Goal: Check status

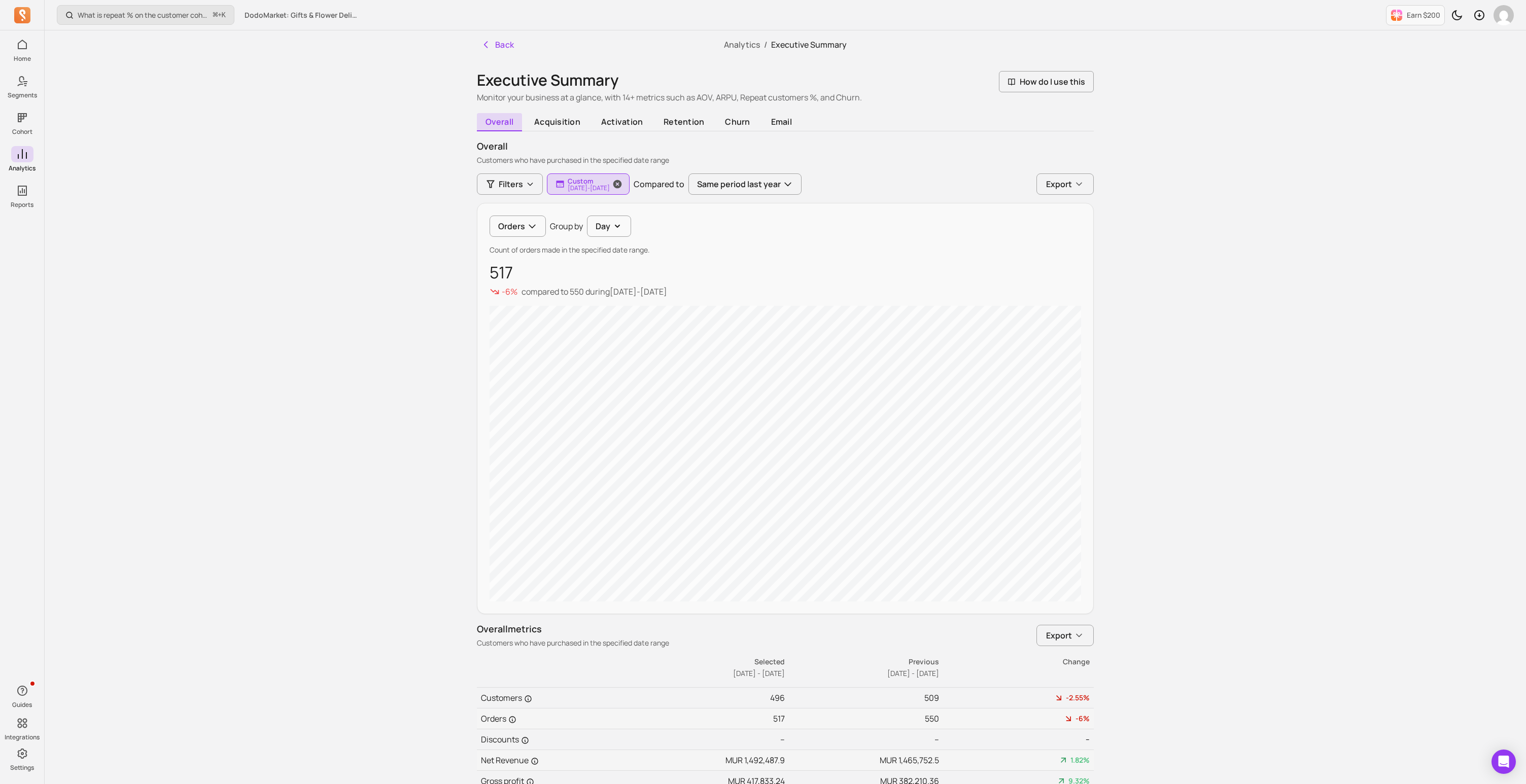
click at [610, 185] on p "[DATE] - [DATE]" at bounding box center [588, 188] width 42 height 6
click at [595, 216] on button "Custom" at bounding box center [620, 214] width 135 height 20
click at [600, 254] on span "last 30 days" at bounding box center [598, 255] width 45 height 10
type input "[DATE]"
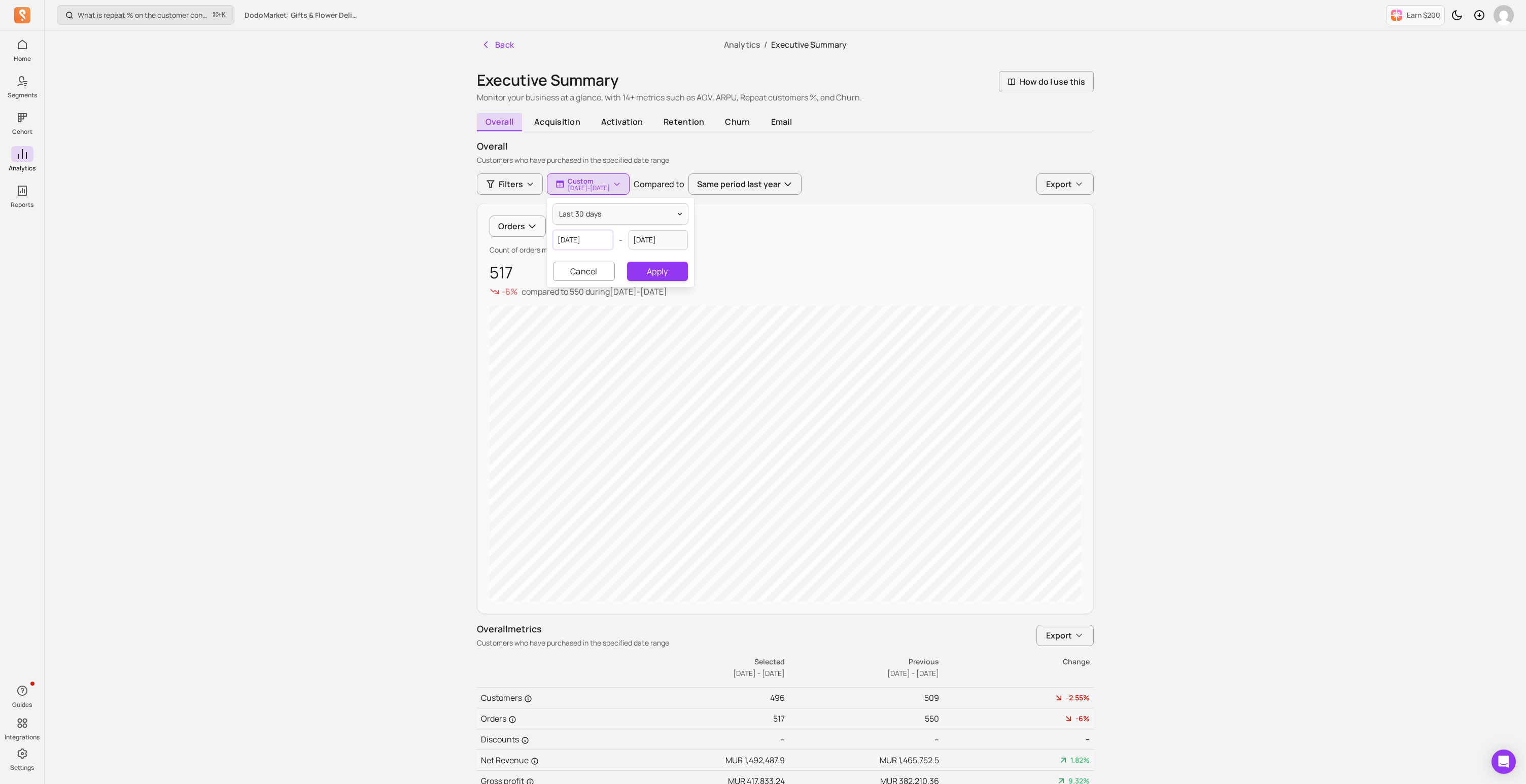
select select "2025"
select select "August"
click at [585, 237] on input "[DATE]" at bounding box center [582, 240] width 60 height 20
click at [570, 374] on div "26" at bounding box center [566, 370] width 14 height 14
type input "[DATE]"
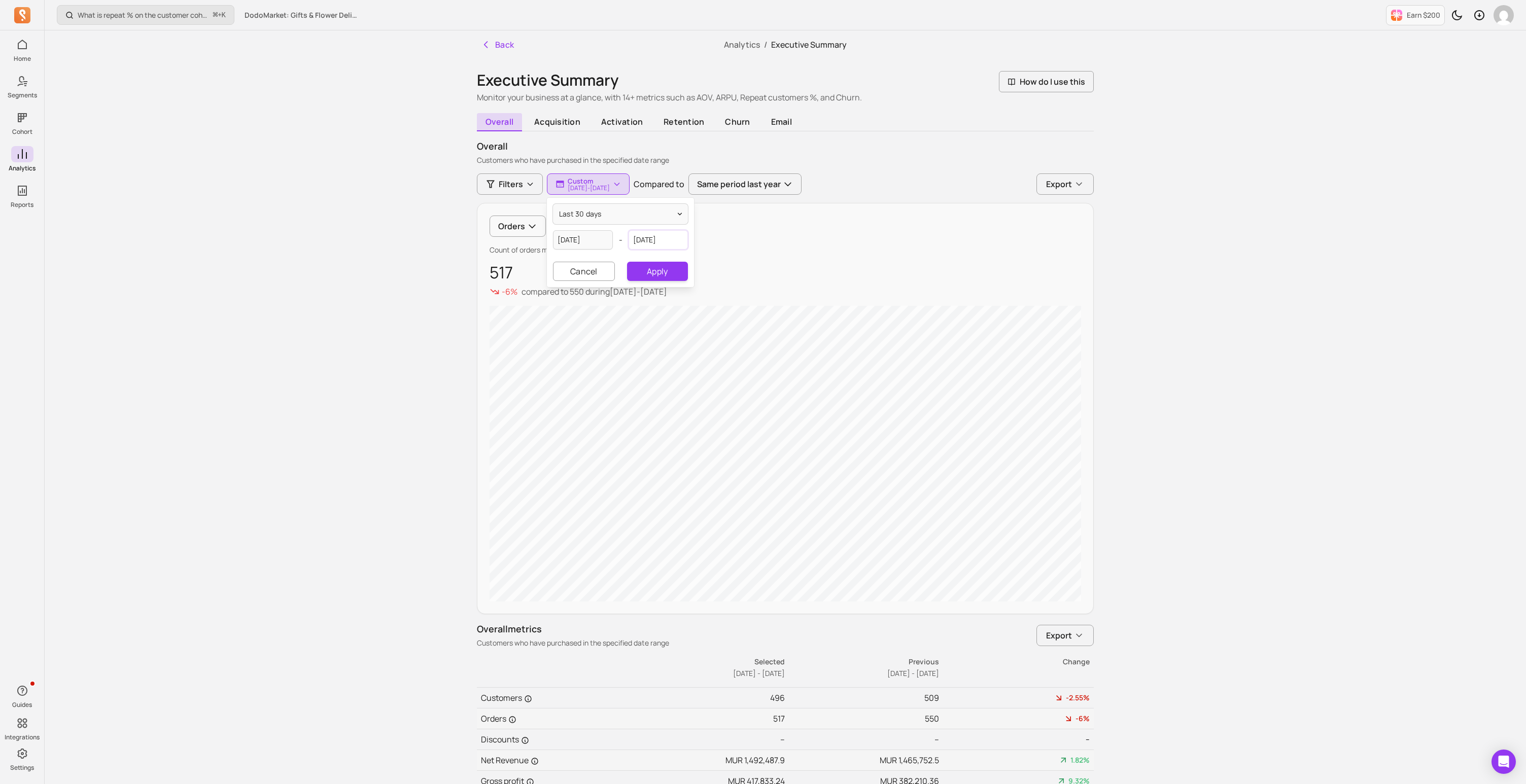
click at [675, 239] on input "[DATE]" at bounding box center [658, 240] width 60 height 20
select select "2025"
select select "September"
click at [673, 352] on div "25" at bounding box center [674, 354] width 14 height 14
type input "[DATE]"
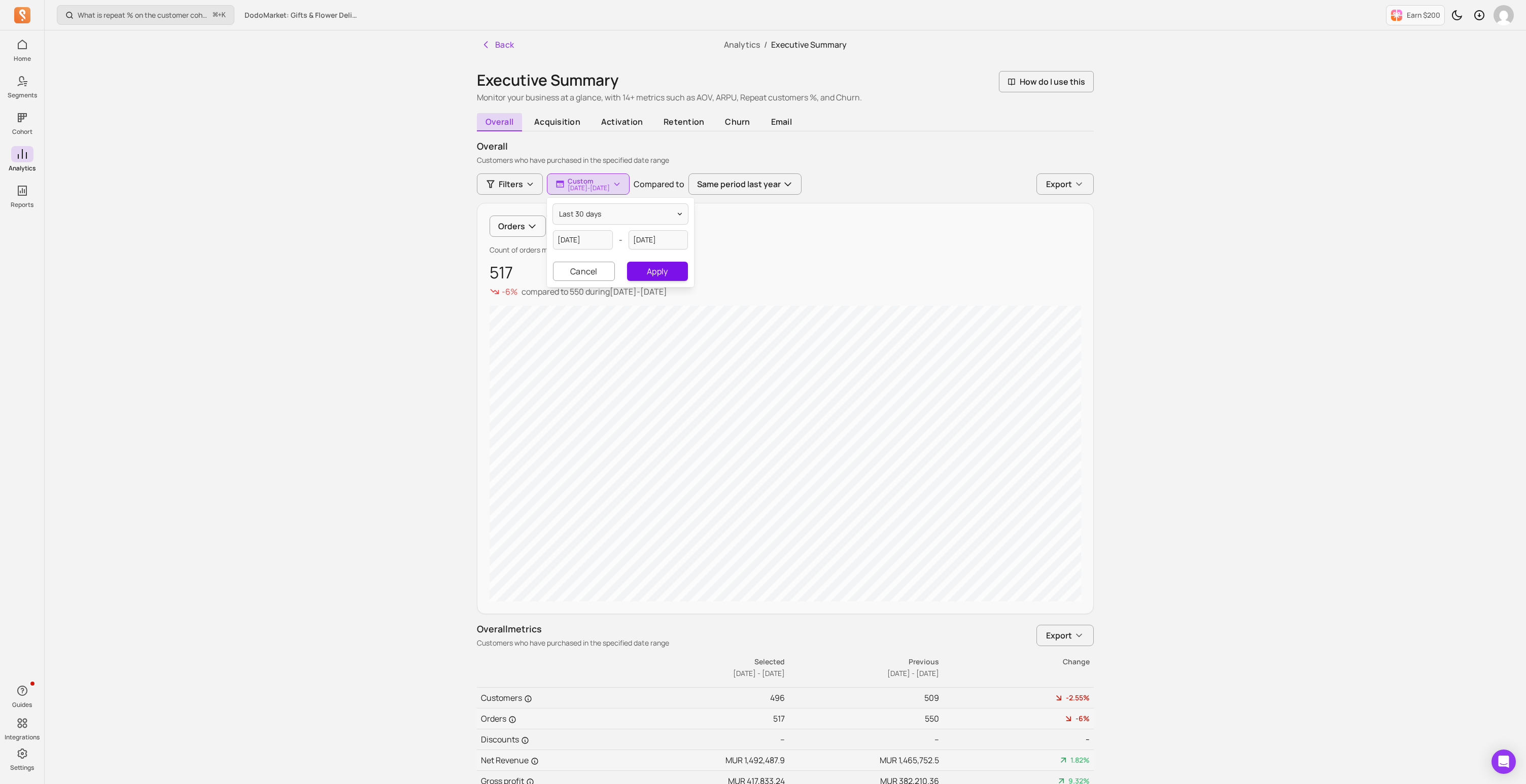
click at [662, 273] on button "Apply" at bounding box center [657, 271] width 61 height 20
click at [610, 189] on p "[DATE] - [DATE]" at bounding box center [588, 188] width 42 height 6
click at [592, 243] on input "[DATE]" at bounding box center [582, 240] width 60 height 20
select select "2025"
select select "August"
